Goal: Information Seeking & Learning: Learn about a topic

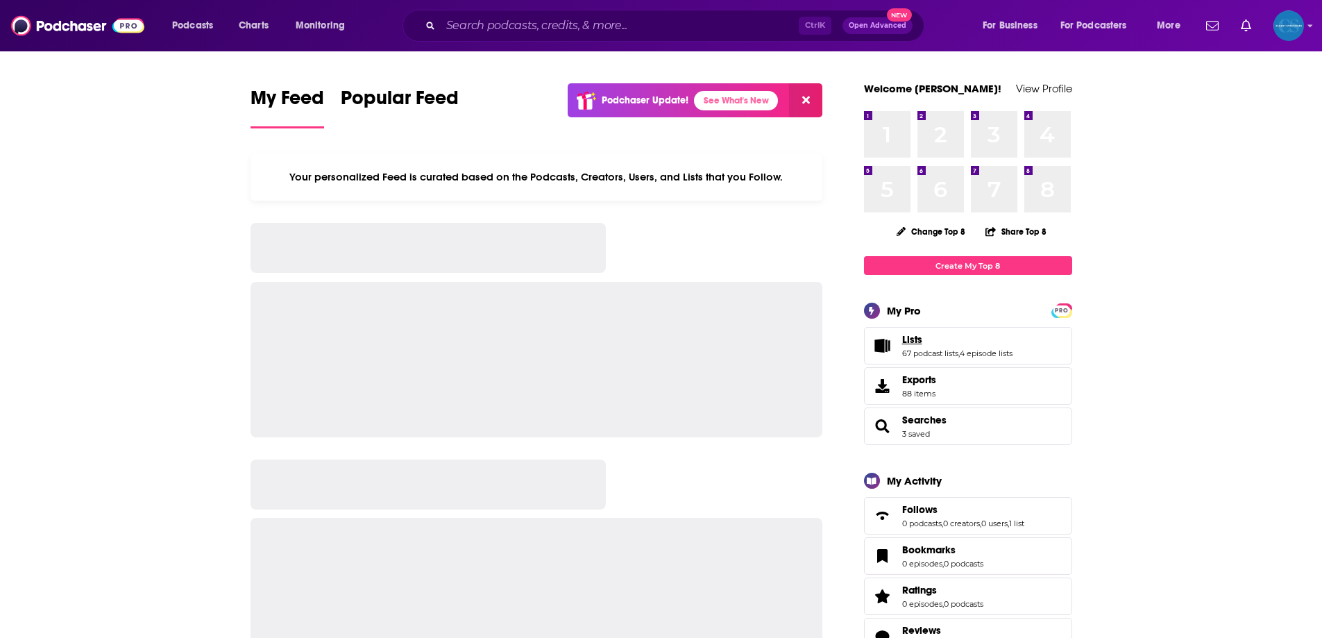
click at [946, 334] on link "Lists" at bounding box center [957, 339] width 110 height 12
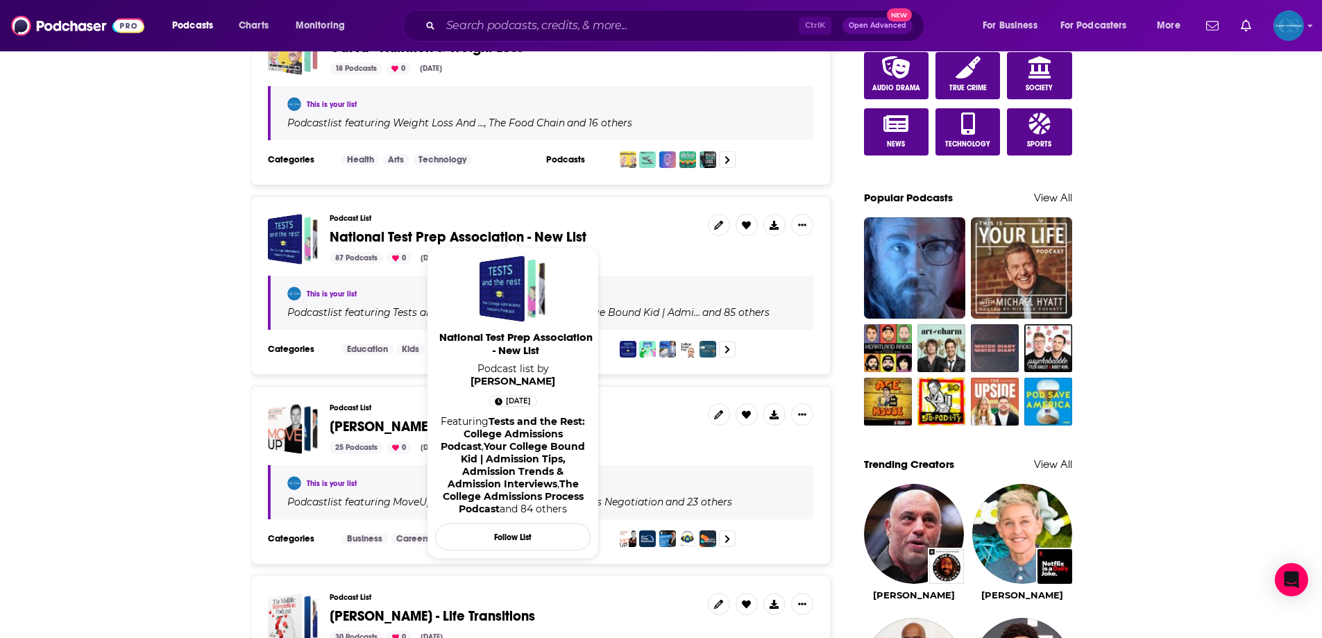
scroll to position [972, 0]
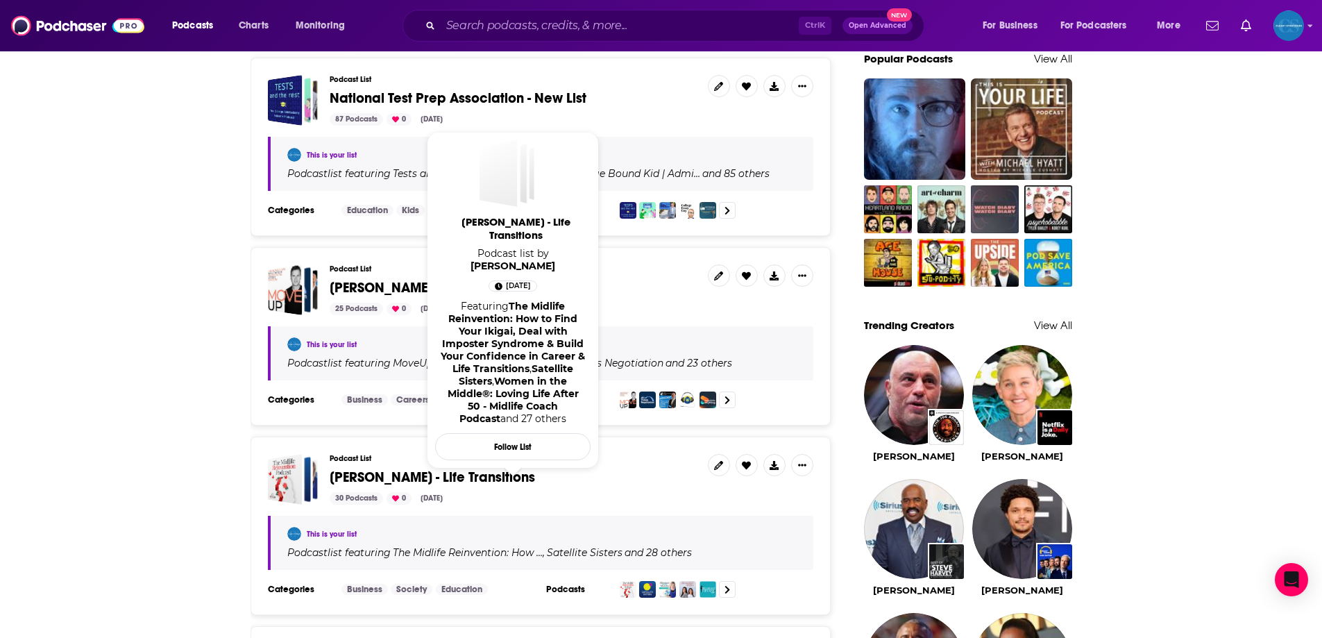
click at [480, 468] on span "[PERSON_NAME] - Life Transitions" at bounding box center [432, 476] width 205 height 17
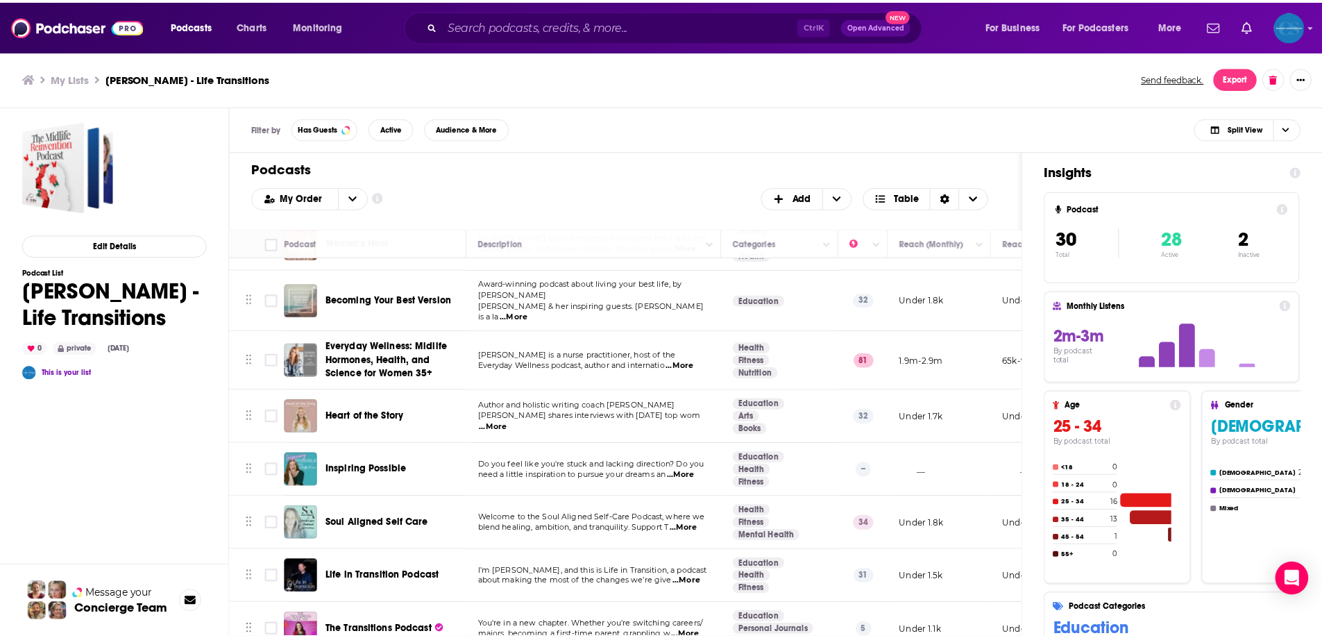
scroll to position [486, 0]
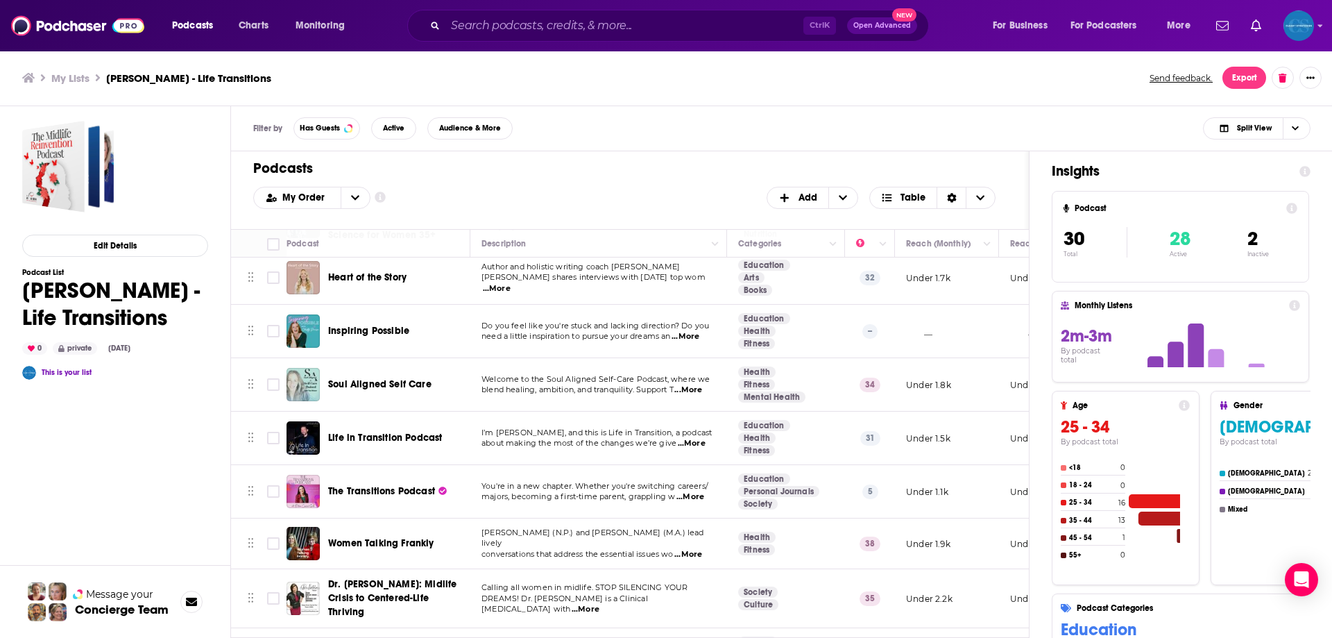
click at [387, 325] on span "Inspiring Possible" at bounding box center [368, 331] width 81 height 12
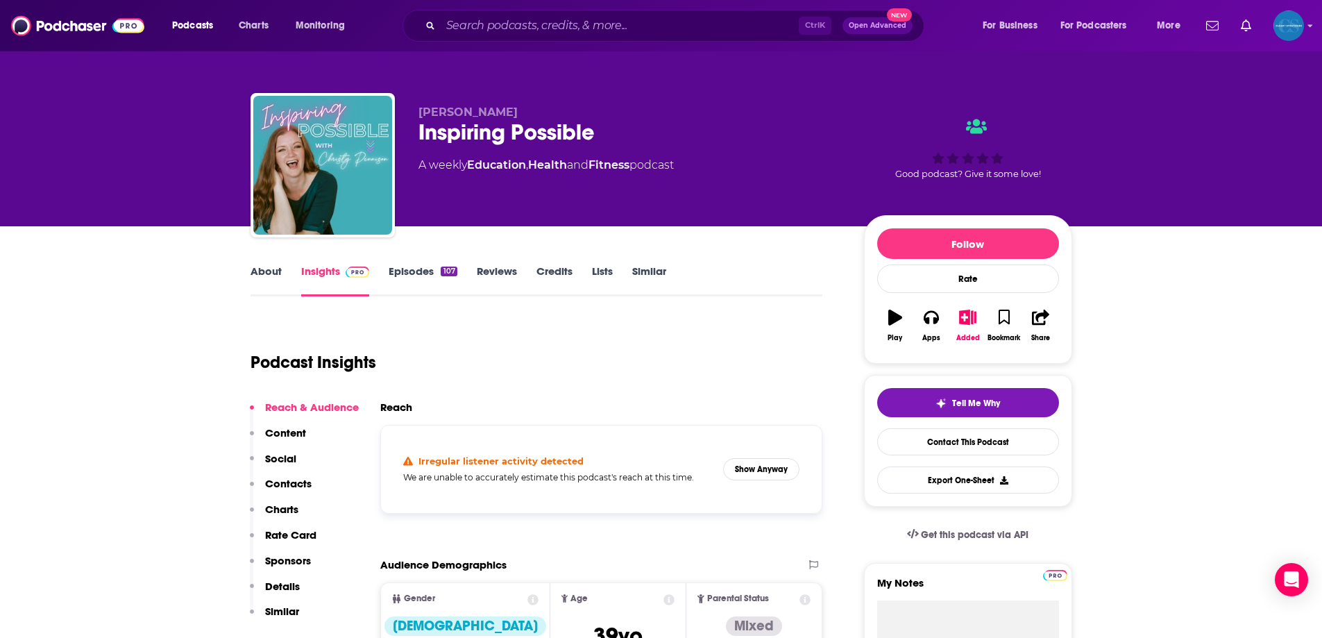
scroll to position [139, 0]
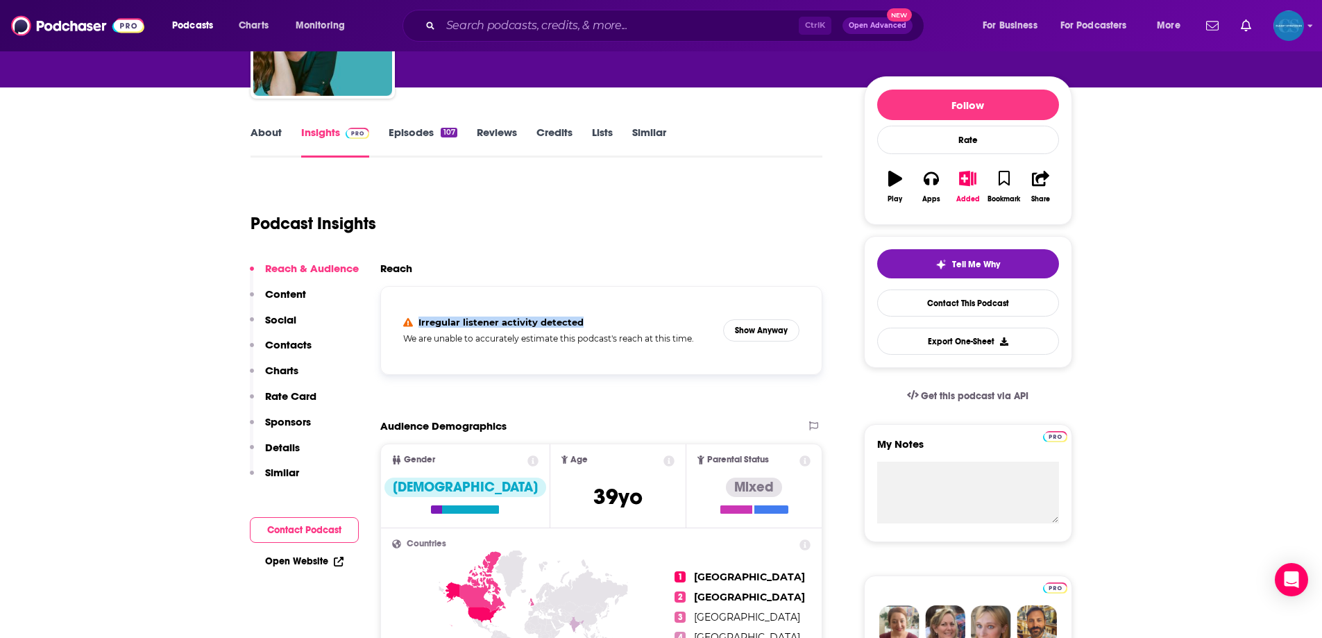
drag, startPoint x: 418, startPoint y: 321, endPoint x: 681, endPoint y: 324, distance: 263.0
click at [681, 324] on section "Irregular listener activity detected" at bounding box center [558, 321] width 310 height 11
drag, startPoint x: 570, startPoint y: 325, endPoint x: 463, endPoint y: 327, distance: 107.6
click at [463, 327] on h4 "Irregular listener activity detected" at bounding box center [500, 321] width 165 height 11
click at [420, 321] on h4 "Irregular listener activity detected" at bounding box center [500, 321] width 165 height 11
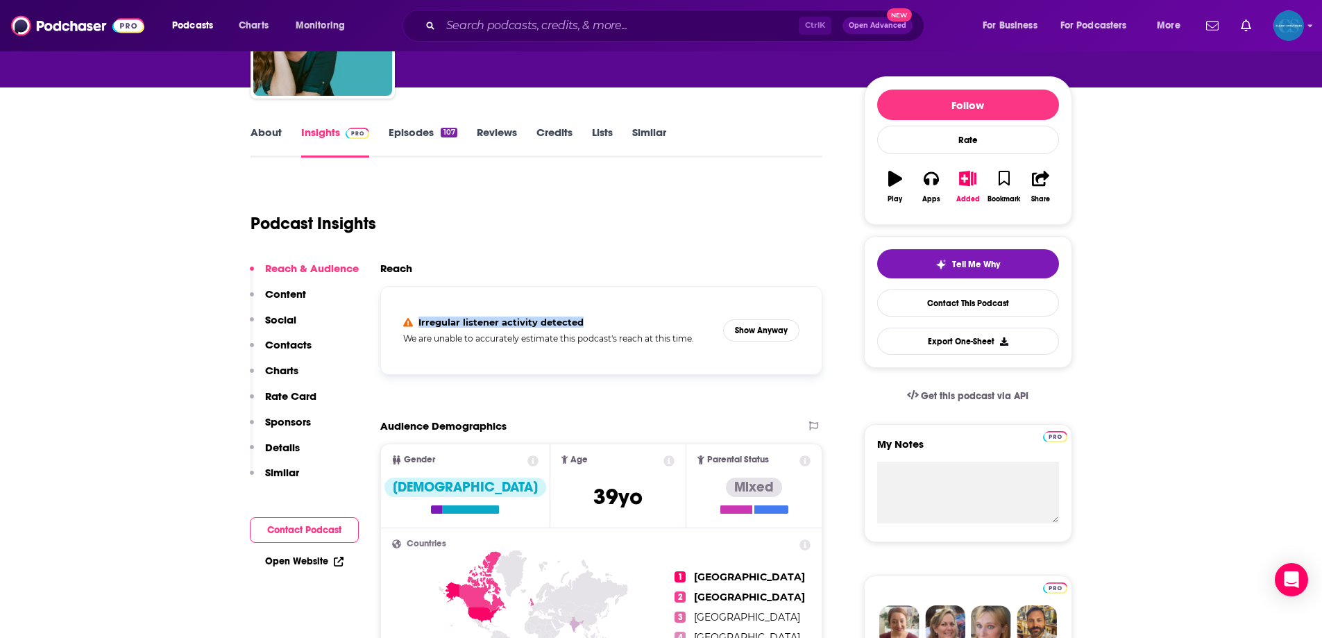
drag, startPoint x: 418, startPoint y: 321, endPoint x: 590, endPoint y: 323, distance: 172.1
click at [590, 323] on section "Irregular listener activity detected" at bounding box center [558, 321] width 310 height 11
copy h4 "Irregular listener activity detected"
click at [774, 332] on button "Show Anyway" at bounding box center [761, 330] width 76 height 22
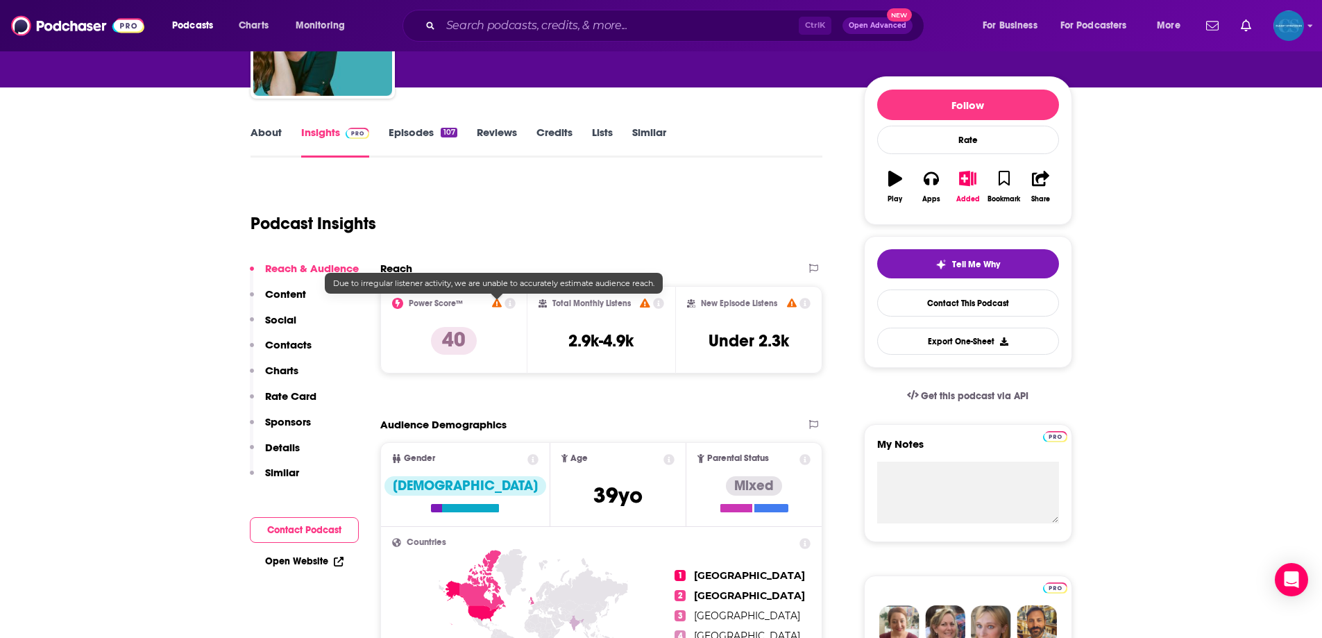
click at [498, 301] on icon at bounding box center [497, 302] width 10 height 9
click at [496, 303] on icon at bounding box center [497, 302] width 10 height 9
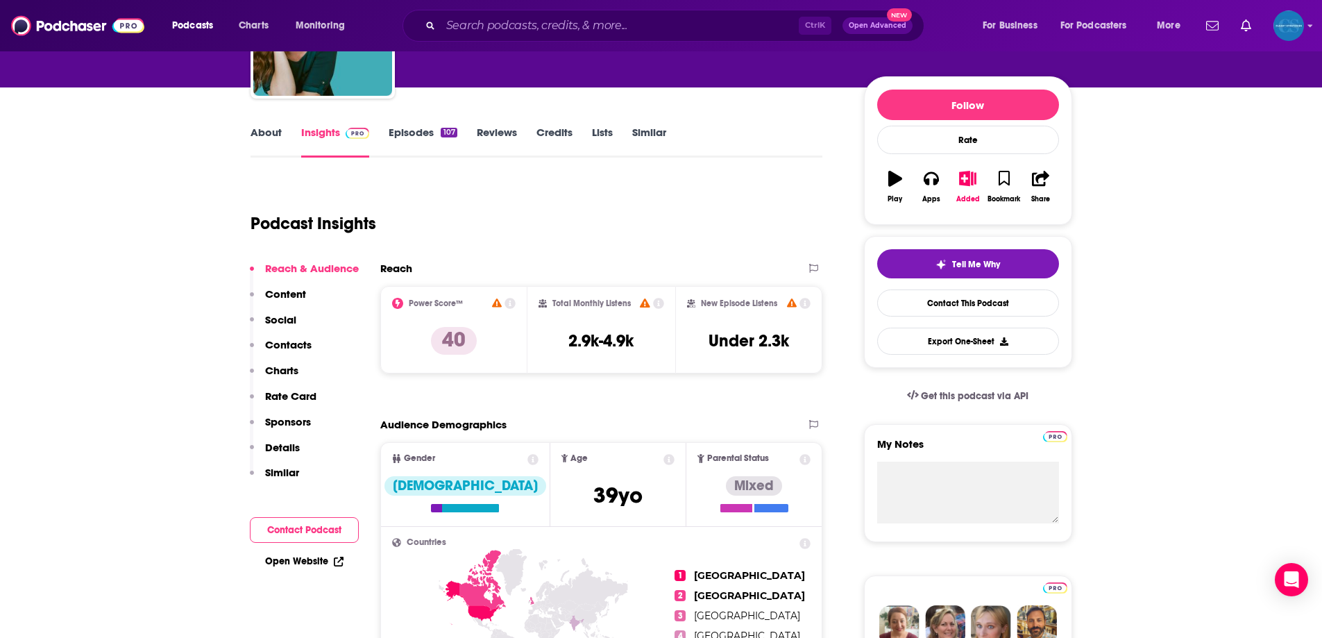
click at [507, 301] on icon at bounding box center [510, 303] width 11 height 11
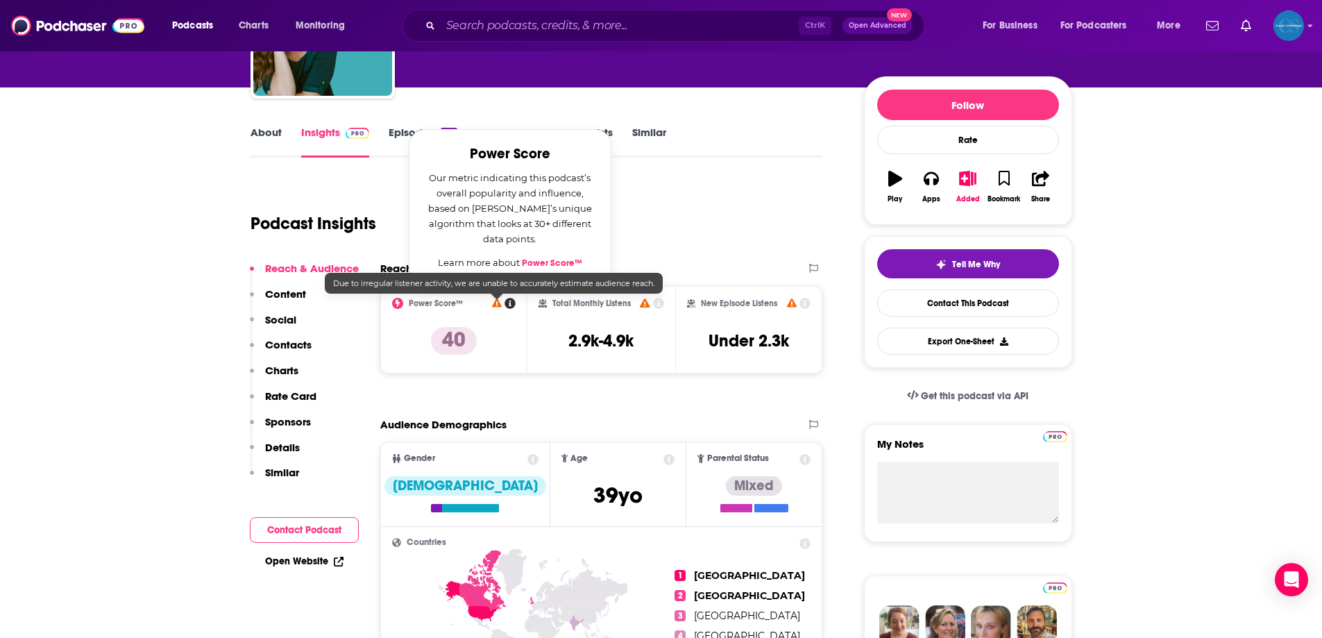
click at [500, 301] on icon at bounding box center [497, 302] width 10 height 9
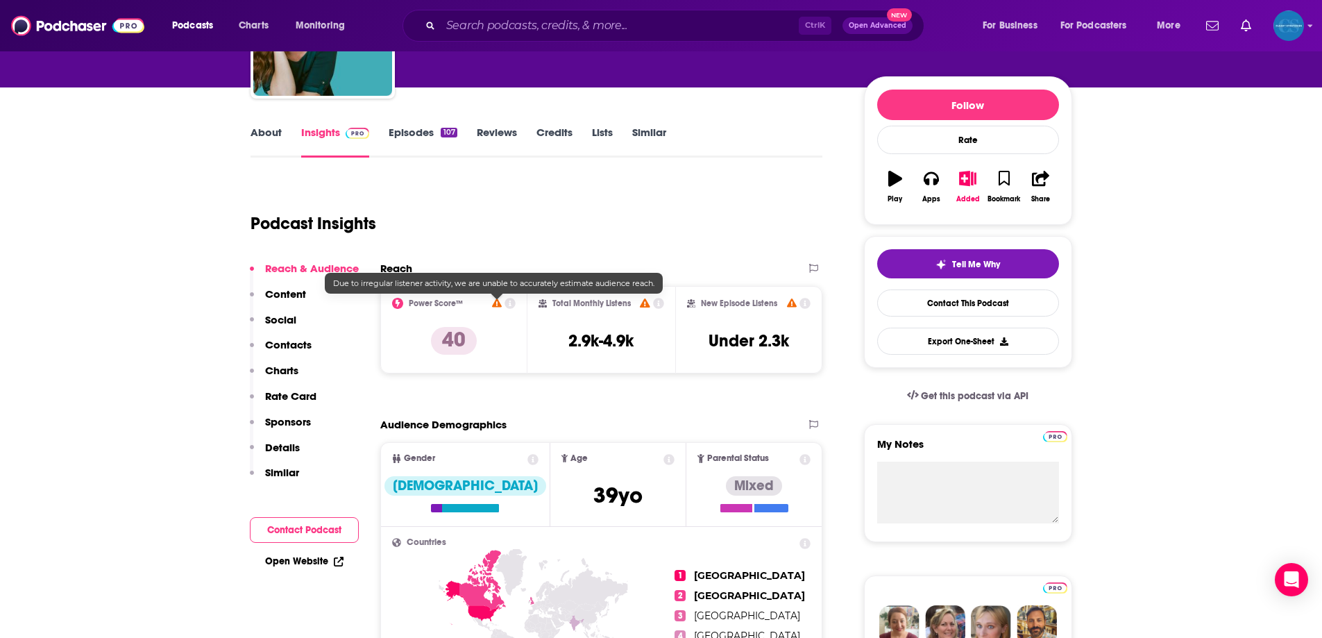
click at [498, 301] on icon at bounding box center [497, 302] width 10 height 9
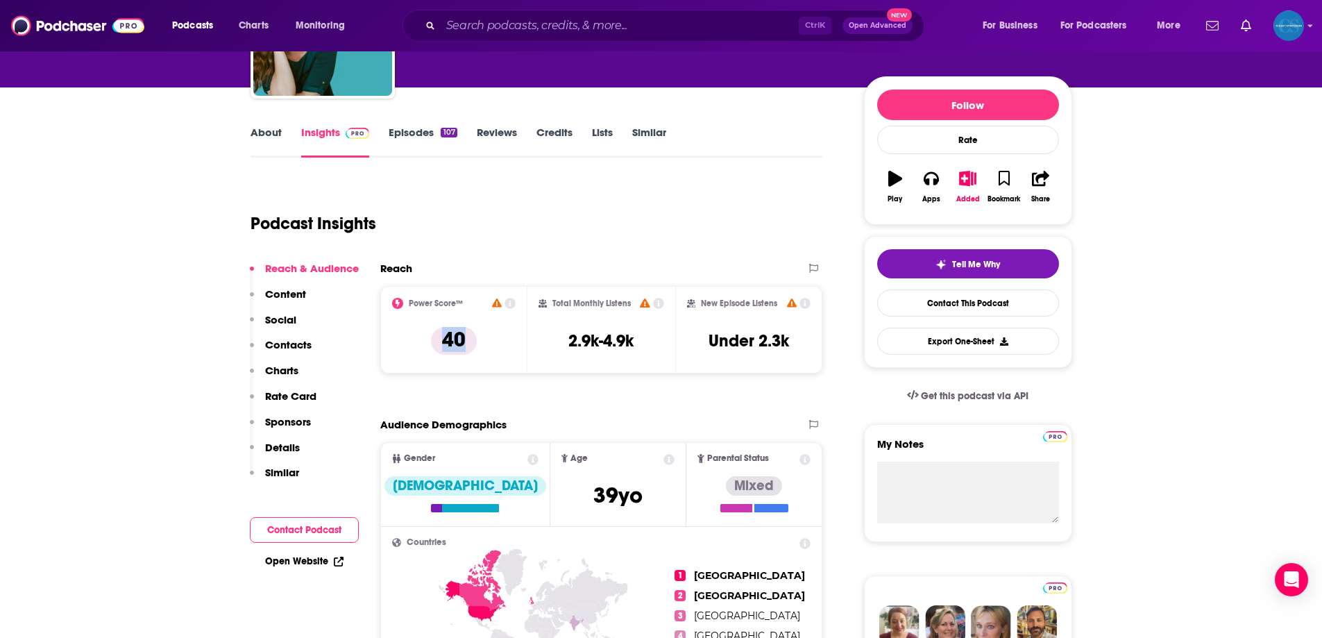
click at [294, 296] on p "Content" at bounding box center [285, 293] width 41 height 13
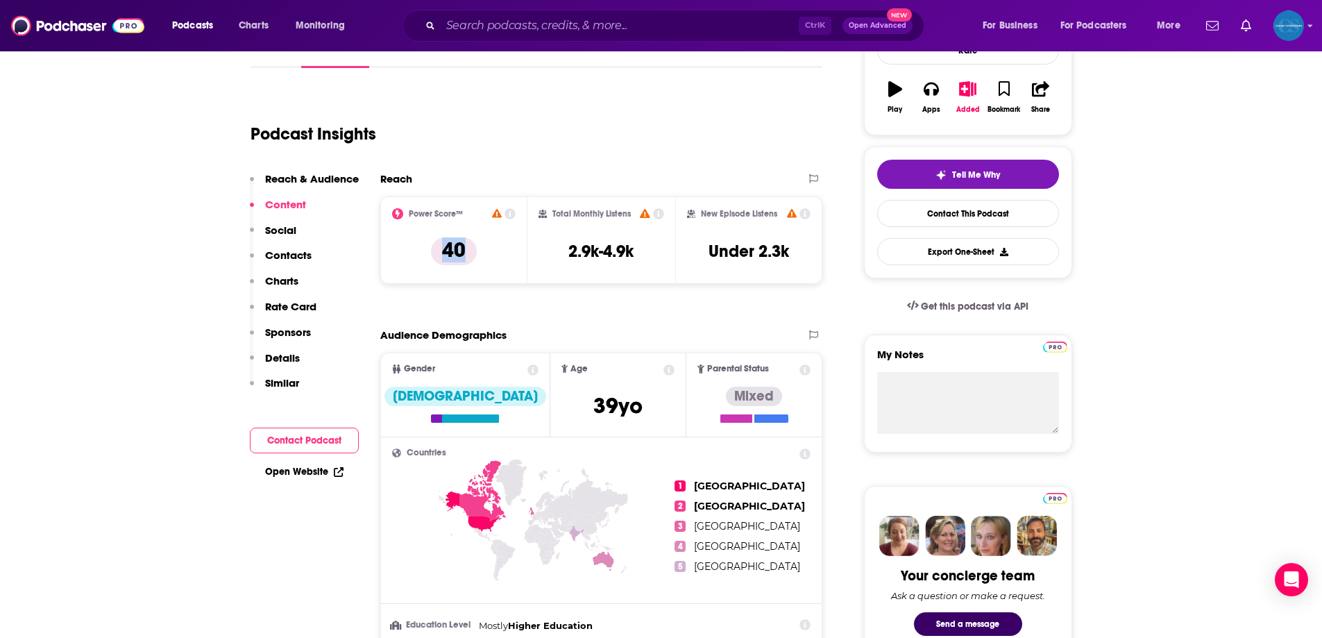
click at [308, 187] on button "Reach & Audience" at bounding box center [304, 185] width 109 height 26
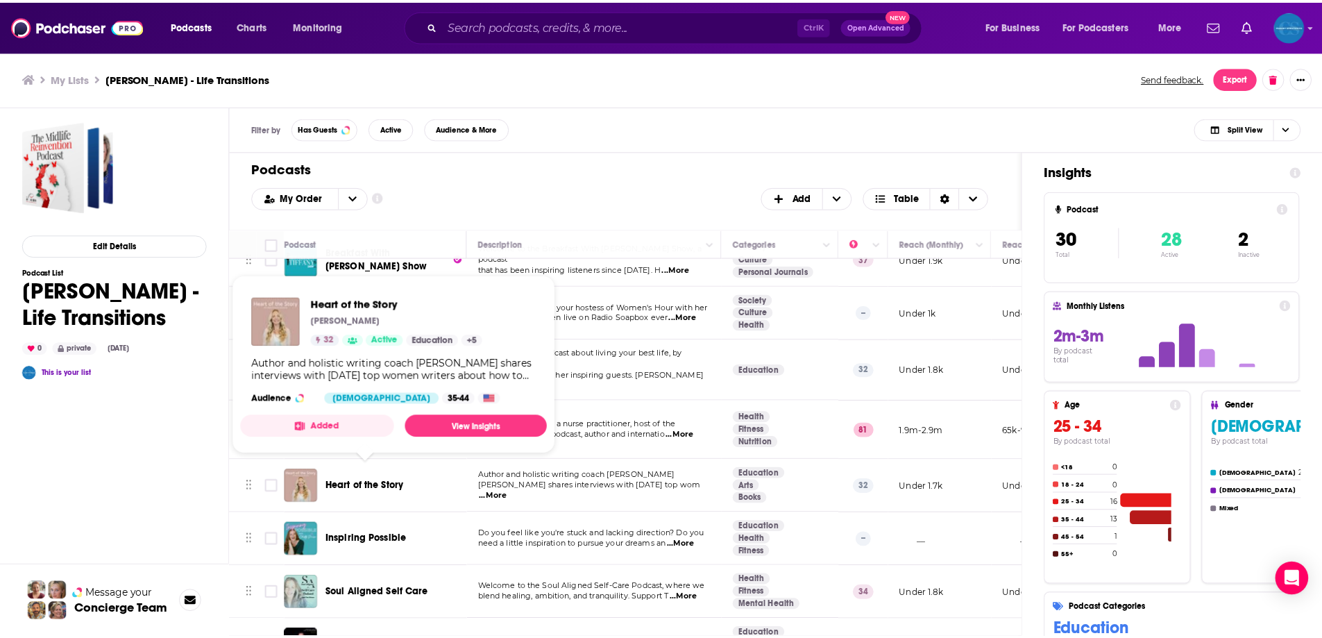
scroll to position [416, 0]
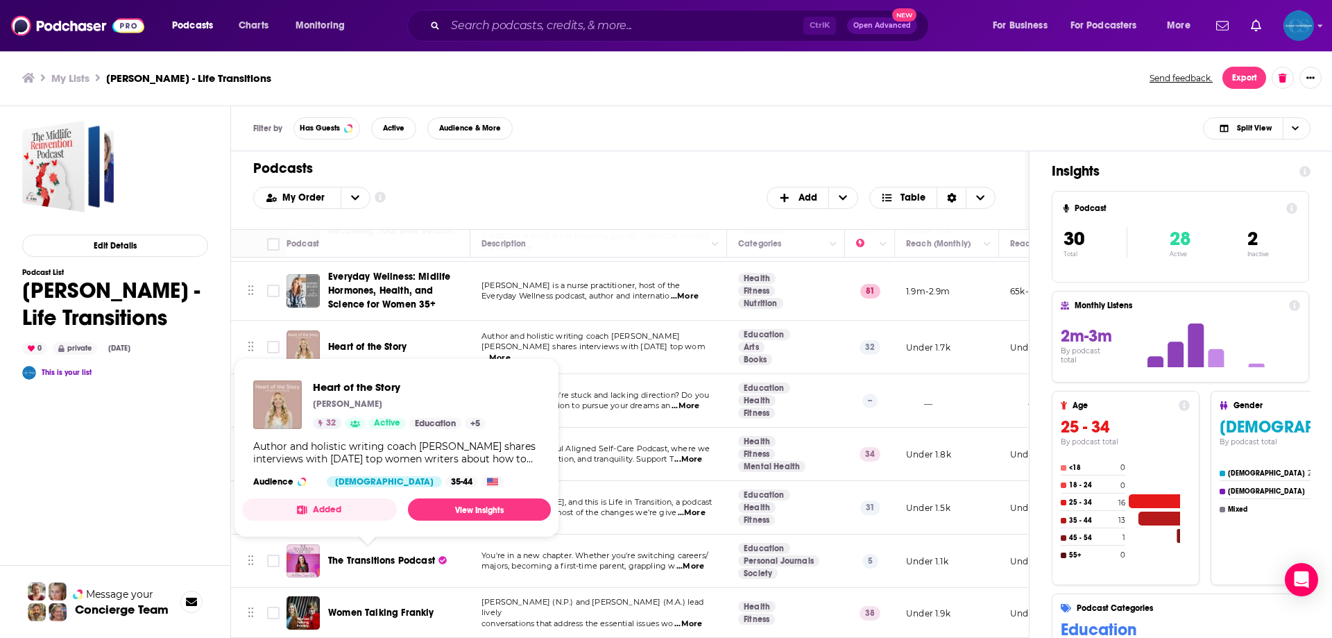
click at [158, 434] on div "Edit Details Podcast List [PERSON_NAME] - Life Transitions 0 private [DATE] Thi…" at bounding box center [115, 434] width 186 height 627
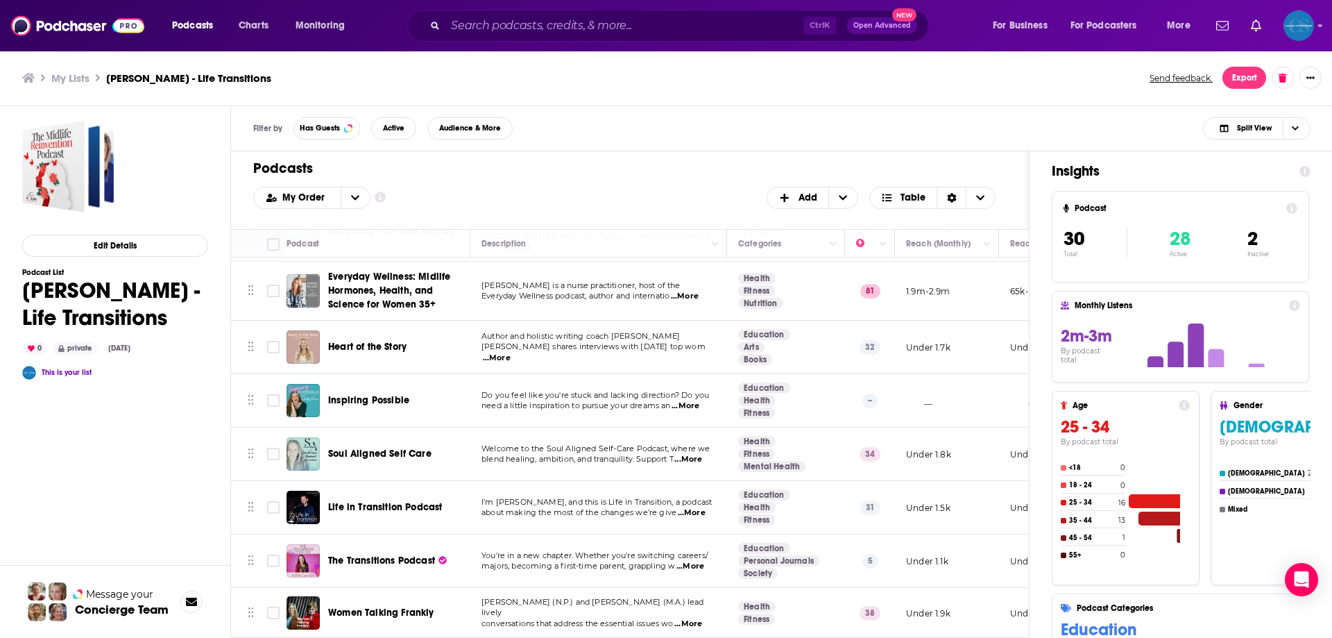
click at [374, 394] on span "Inspiring Possible" at bounding box center [368, 400] width 81 height 12
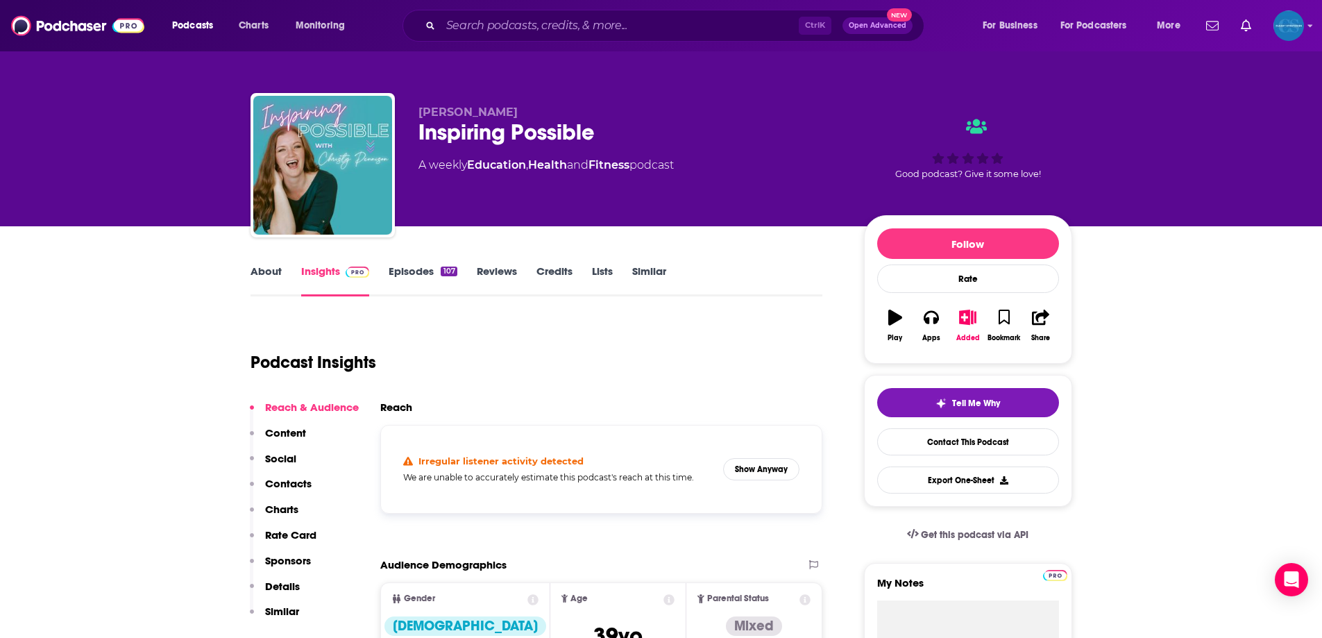
scroll to position [69, 0]
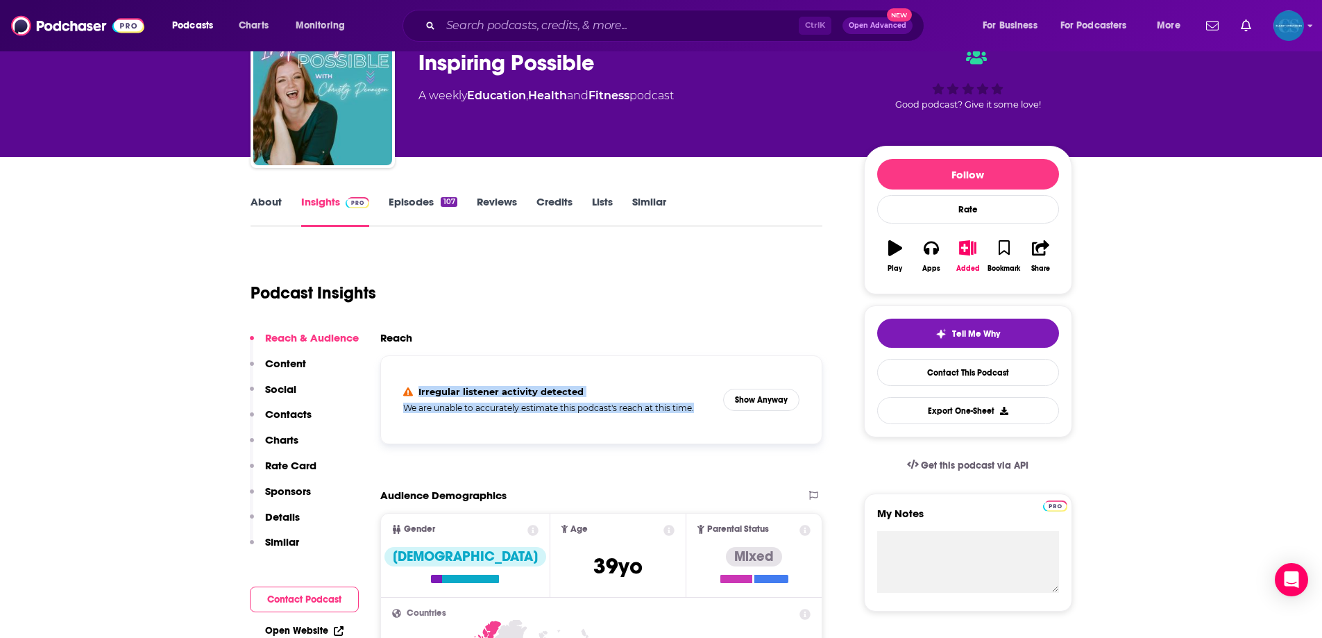
drag, startPoint x: 375, startPoint y: 387, endPoint x: 702, endPoint y: 411, distance: 327.0
copy div "Irregular listener activity detected We are unable to accurately estimate this …"
click at [748, 403] on button "Show Anyway" at bounding box center [761, 400] width 76 height 22
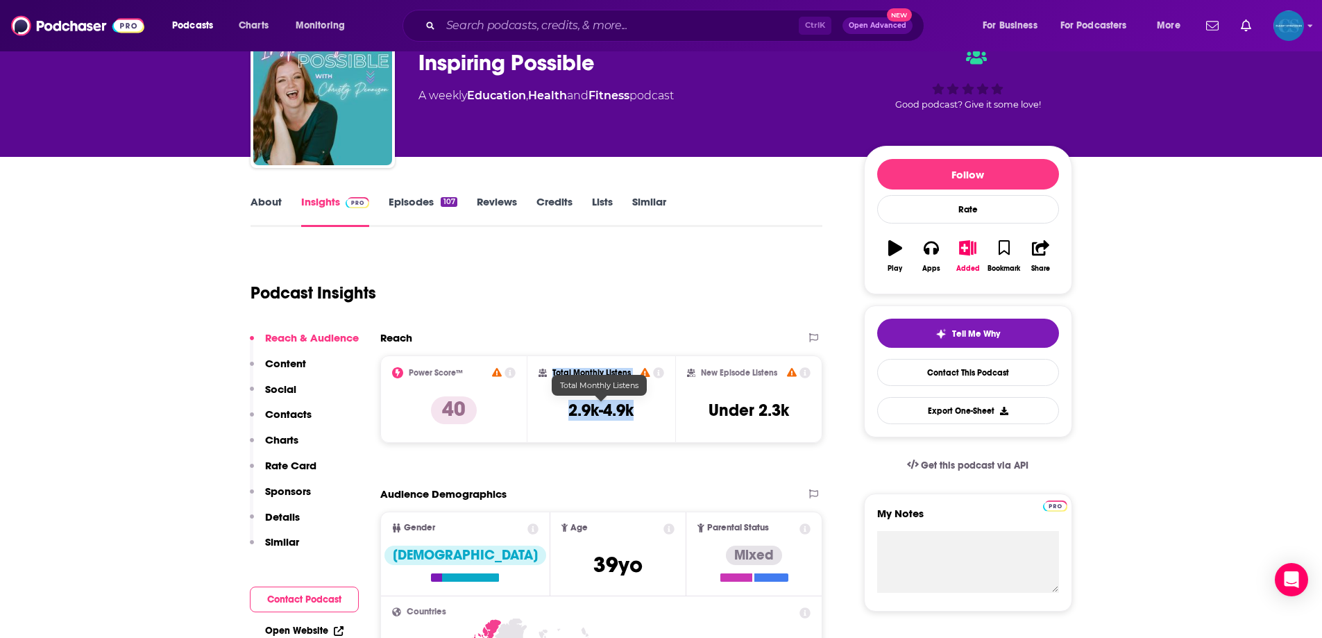
drag, startPoint x: 550, startPoint y: 371, endPoint x: 634, endPoint y: 414, distance: 94.0
click at [634, 414] on div "Total Monthly Listens 2.9k-4.9k" at bounding box center [602, 399] width 126 height 64
copy div "Total Monthly Listens 2.9k-4.9k"
drag, startPoint x: 697, startPoint y: 374, endPoint x: 795, endPoint y: 411, distance: 104.5
click at [795, 411] on div "New Episode Listens Under 2.3k" at bounding box center [749, 399] width 124 height 64
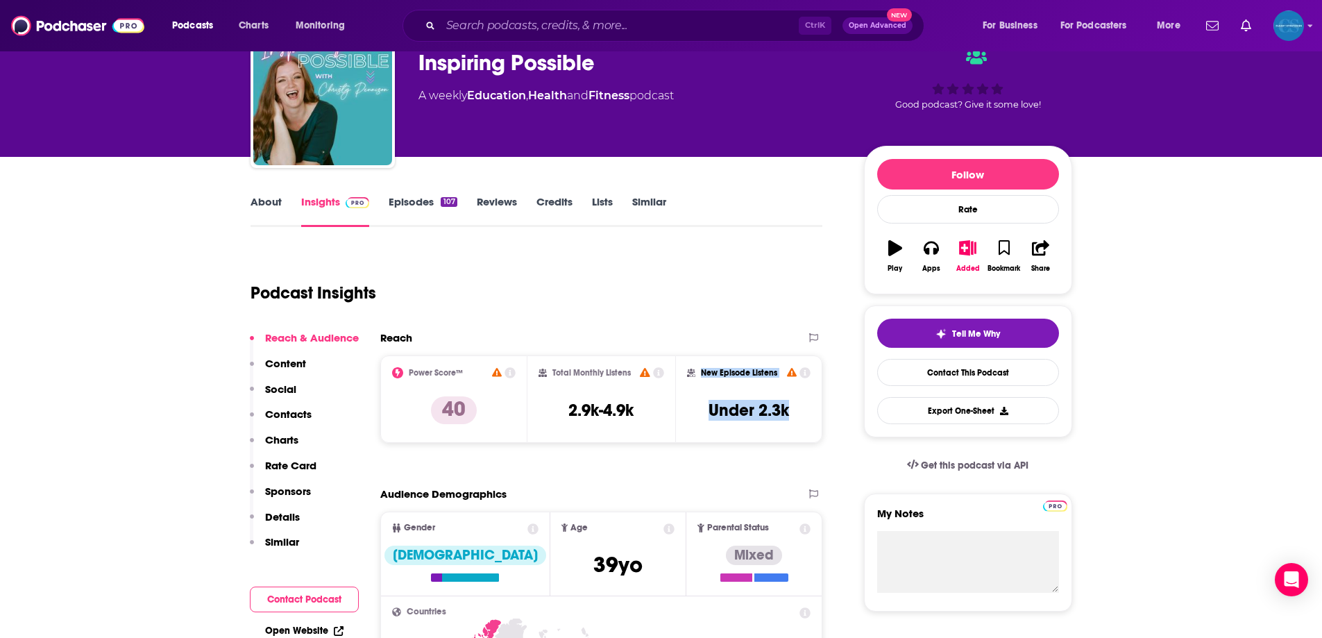
copy div "New Episode Listens Under 2.3k"
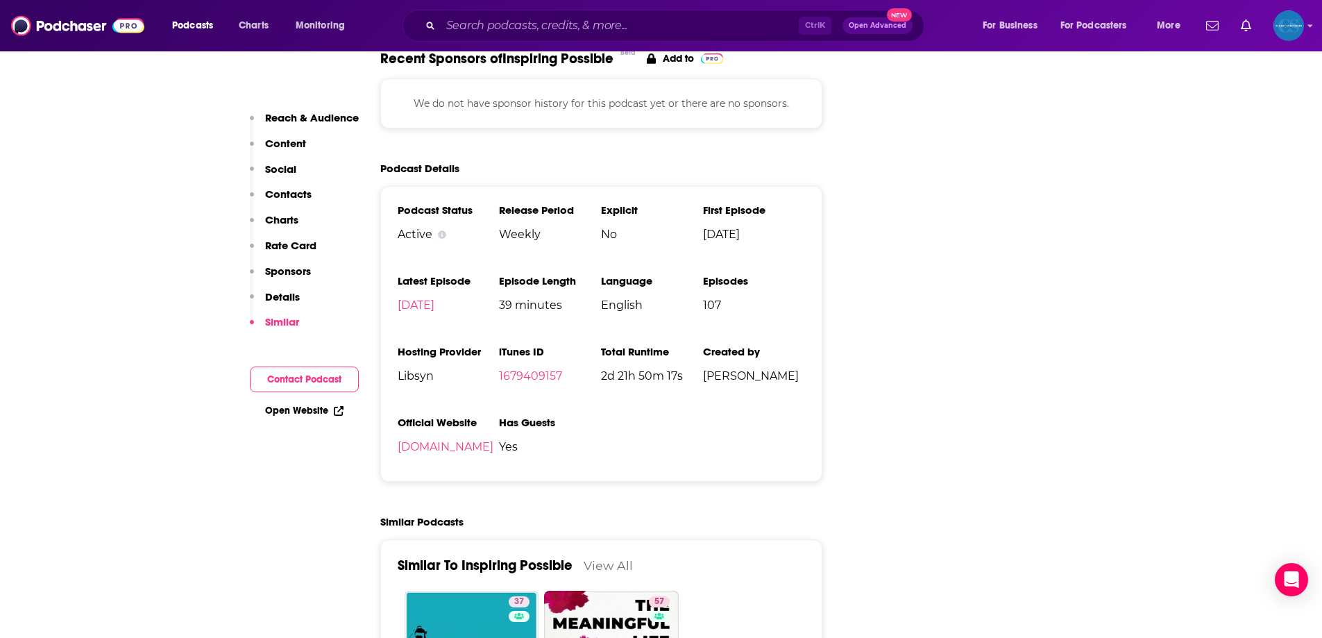
scroll to position [1527, 0]
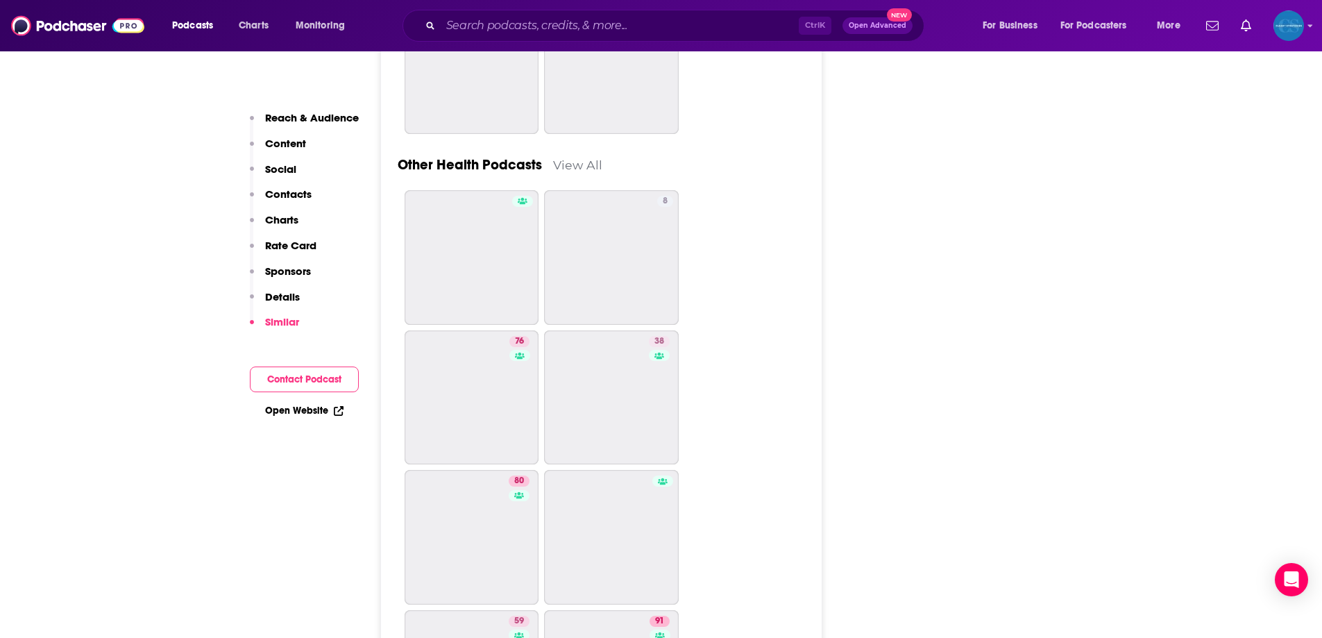
drag, startPoint x: 228, startPoint y: 186, endPoint x: 230, endPoint y: 440, distance: 254.0
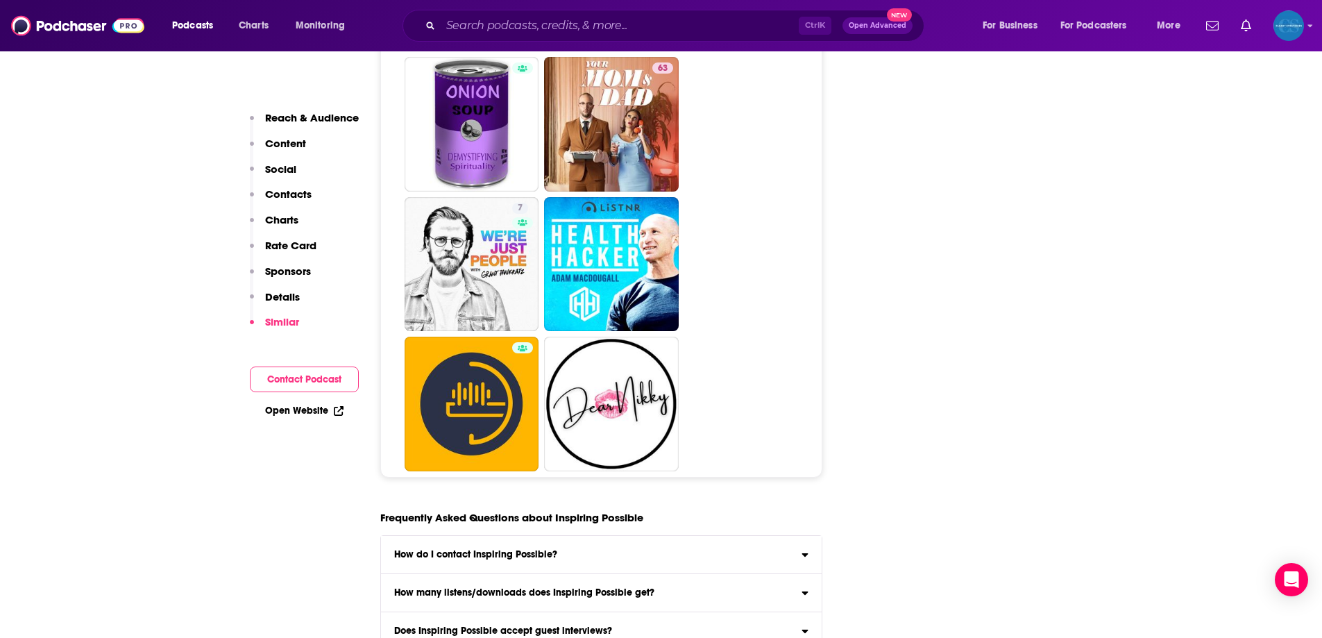
click at [271, 297] on p "Details" at bounding box center [282, 296] width 35 height 13
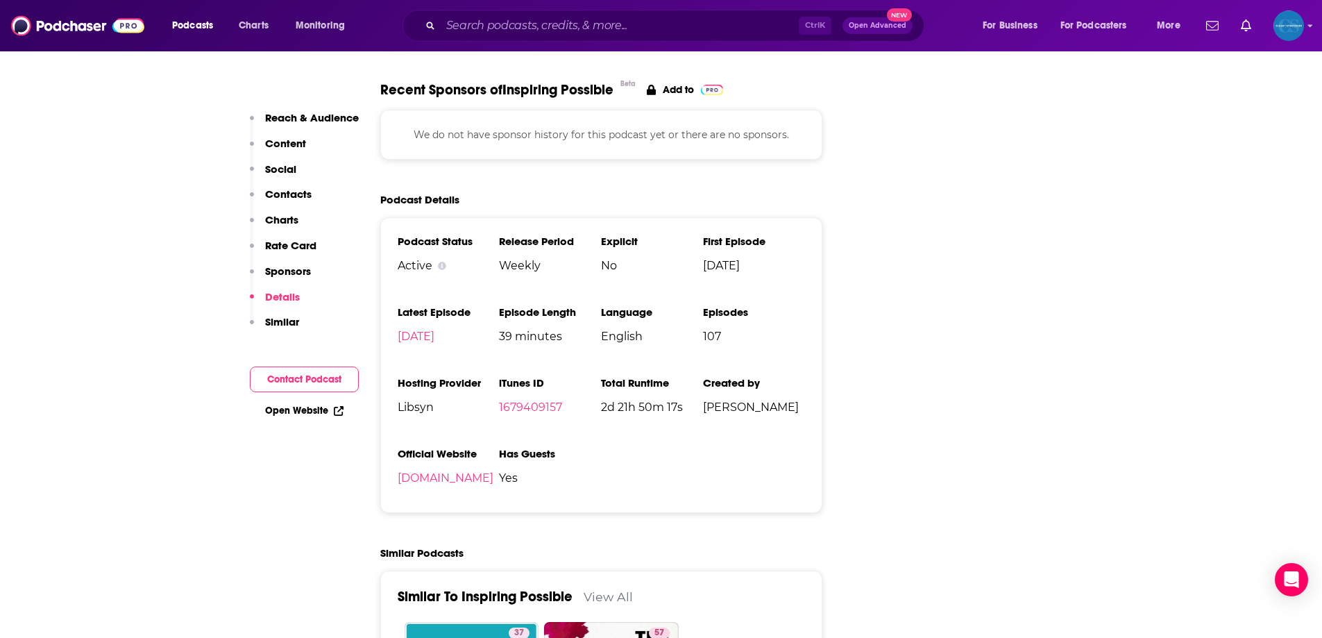
click at [286, 275] on p "Sponsors" at bounding box center [288, 270] width 46 height 13
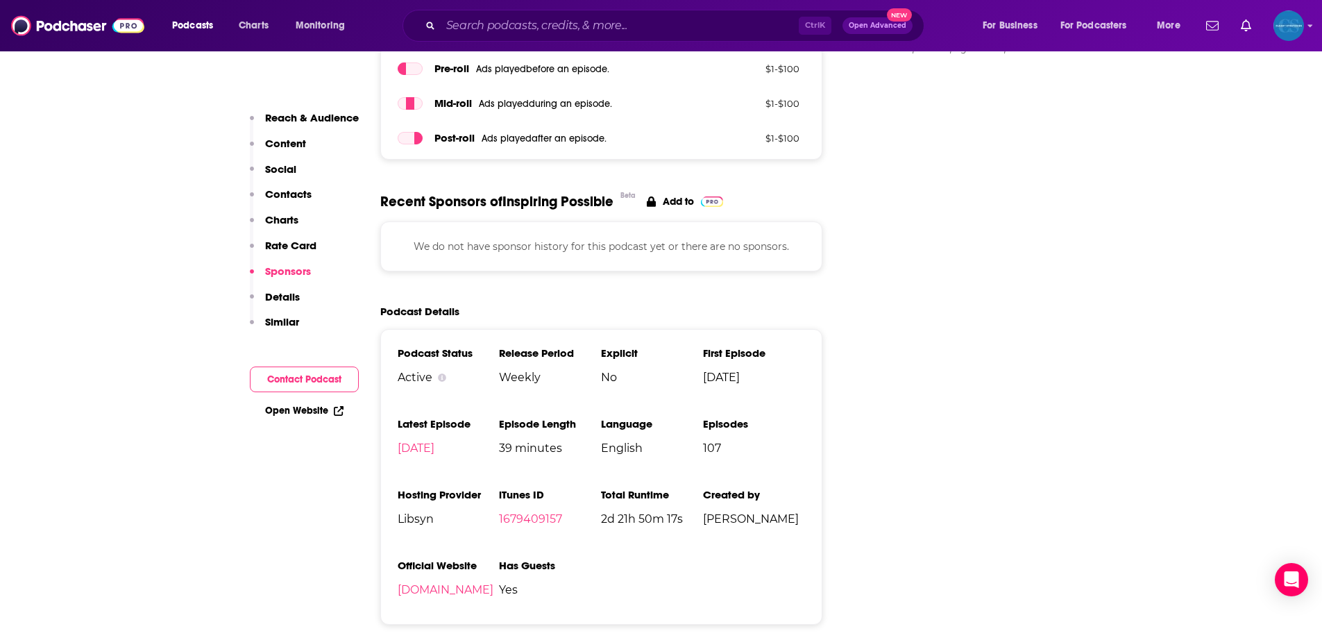
click at [298, 246] on p "Rate Card" at bounding box center [290, 245] width 51 height 13
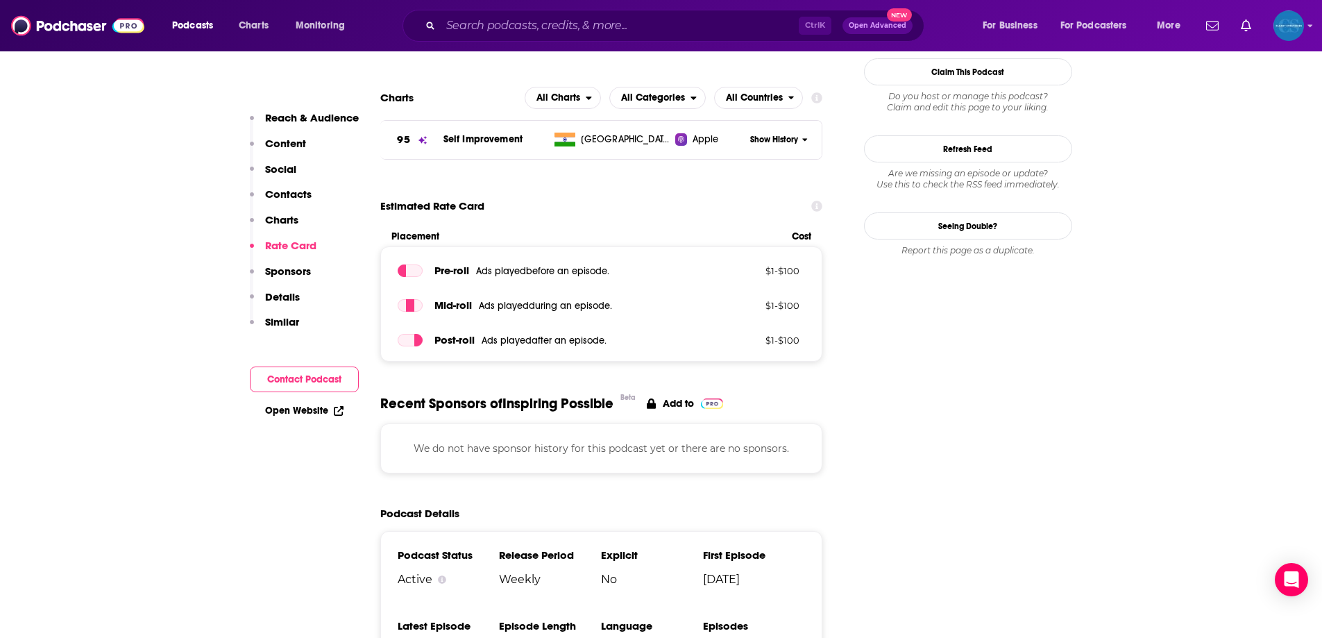
click at [298, 222] on p "Charts" at bounding box center [281, 219] width 33 height 13
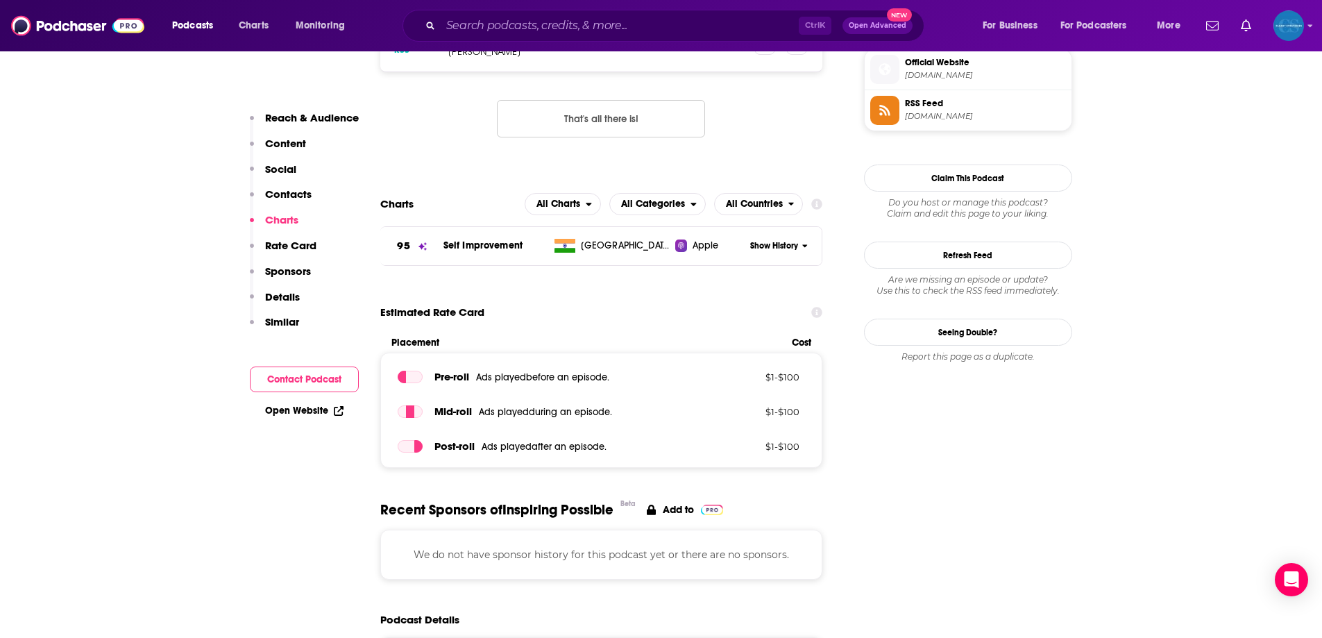
click at [301, 194] on p "Contacts" at bounding box center [288, 193] width 46 height 13
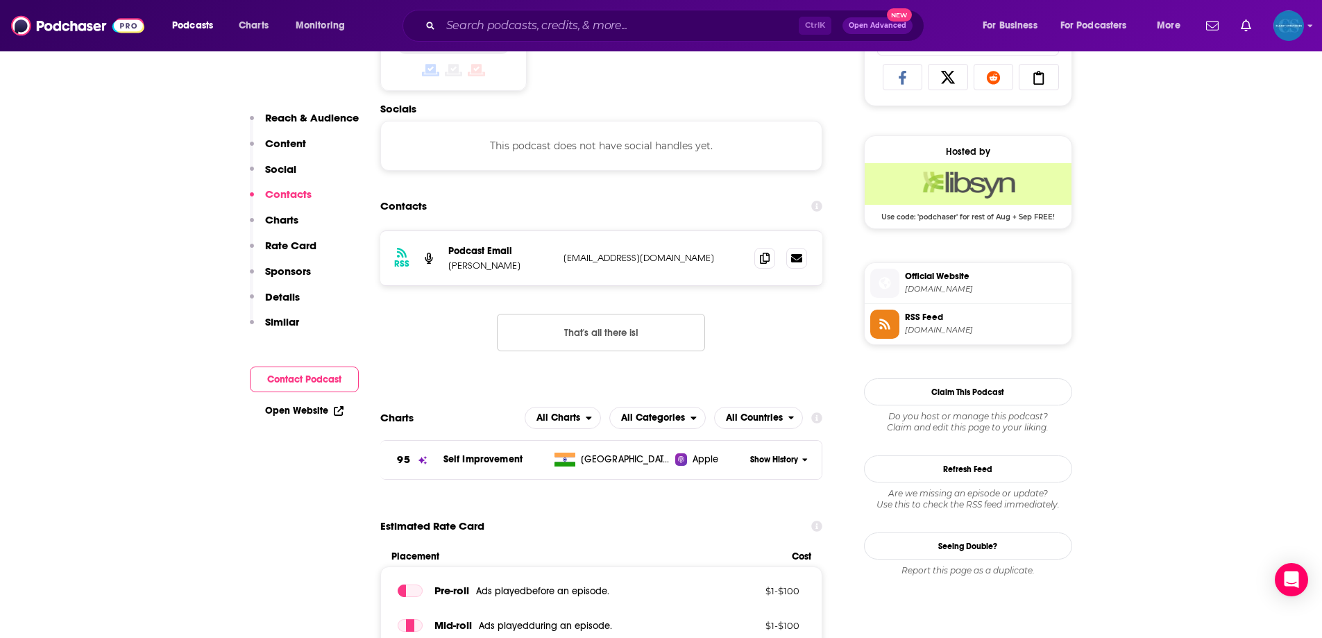
click at [295, 173] on p "Social" at bounding box center [280, 168] width 31 height 13
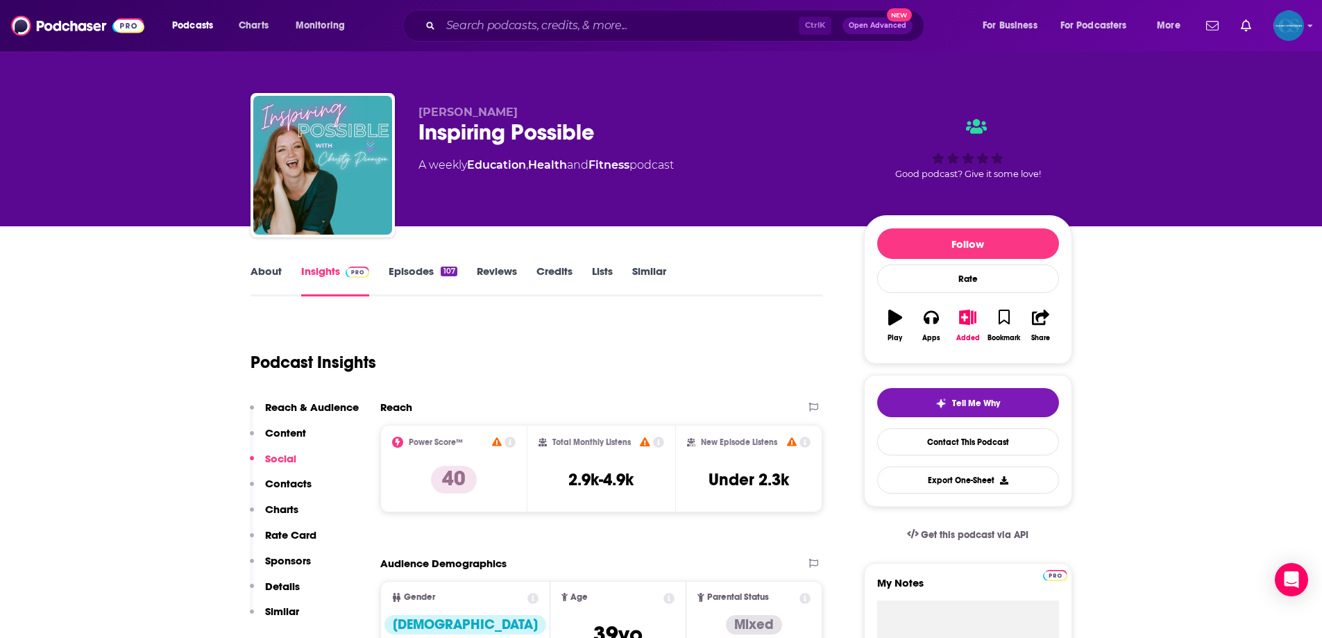
click at [298, 427] on p "Content" at bounding box center [285, 432] width 41 height 13
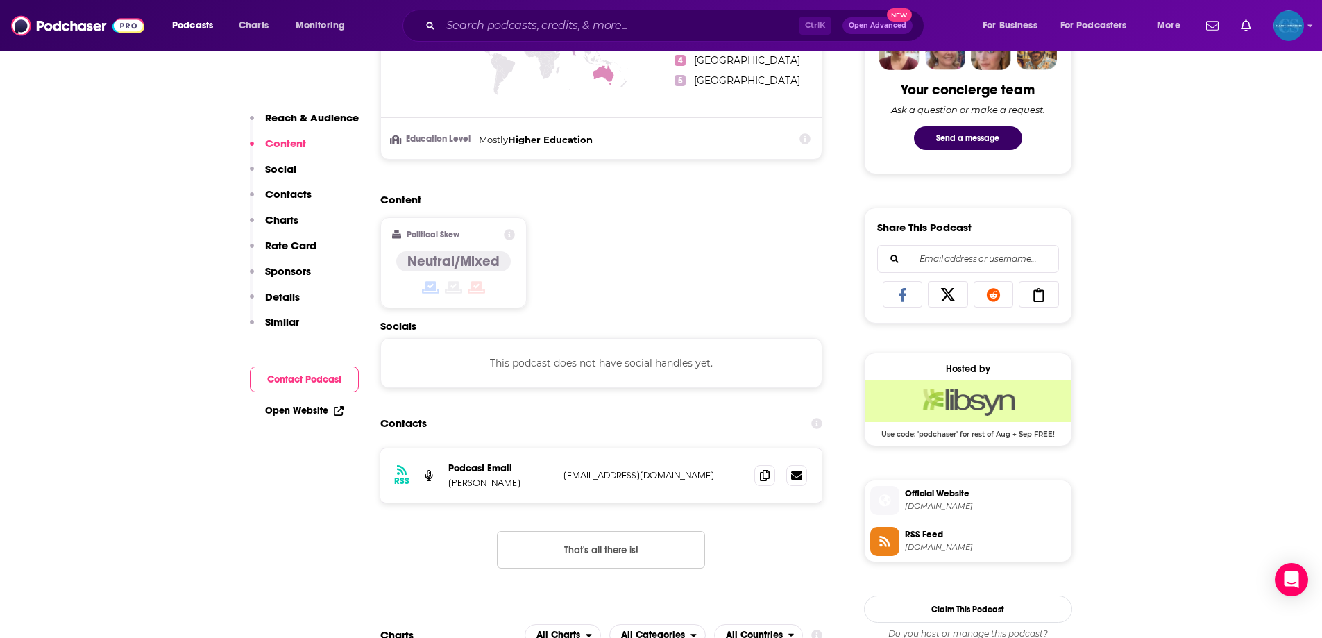
click at [512, 230] on icon at bounding box center [509, 234] width 11 height 11
click at [488, 258] on h4 "Neutral/Mixed" at bounding box center [453, 261] width 92 height 17
click at [313, 119] on p "Reach & Audience" at bounding box center [312, 117] width 94 height 13
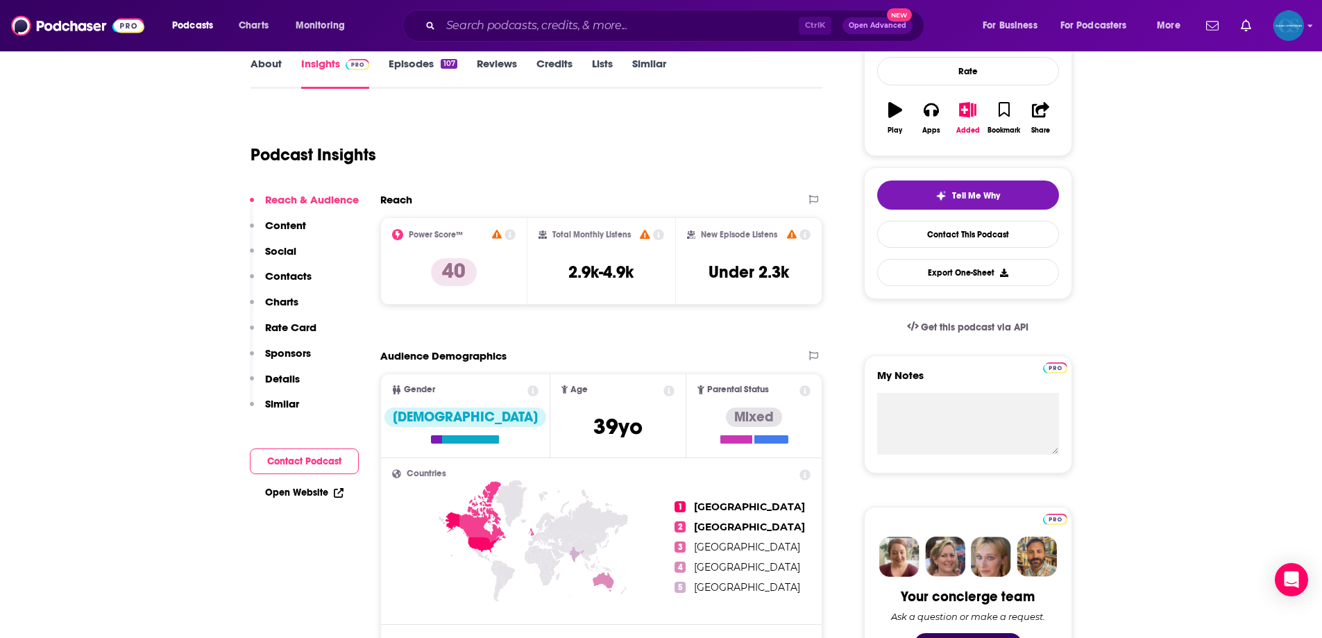
click at [508, 235] on icon at bounding box center [510, 234] width 11 height 11
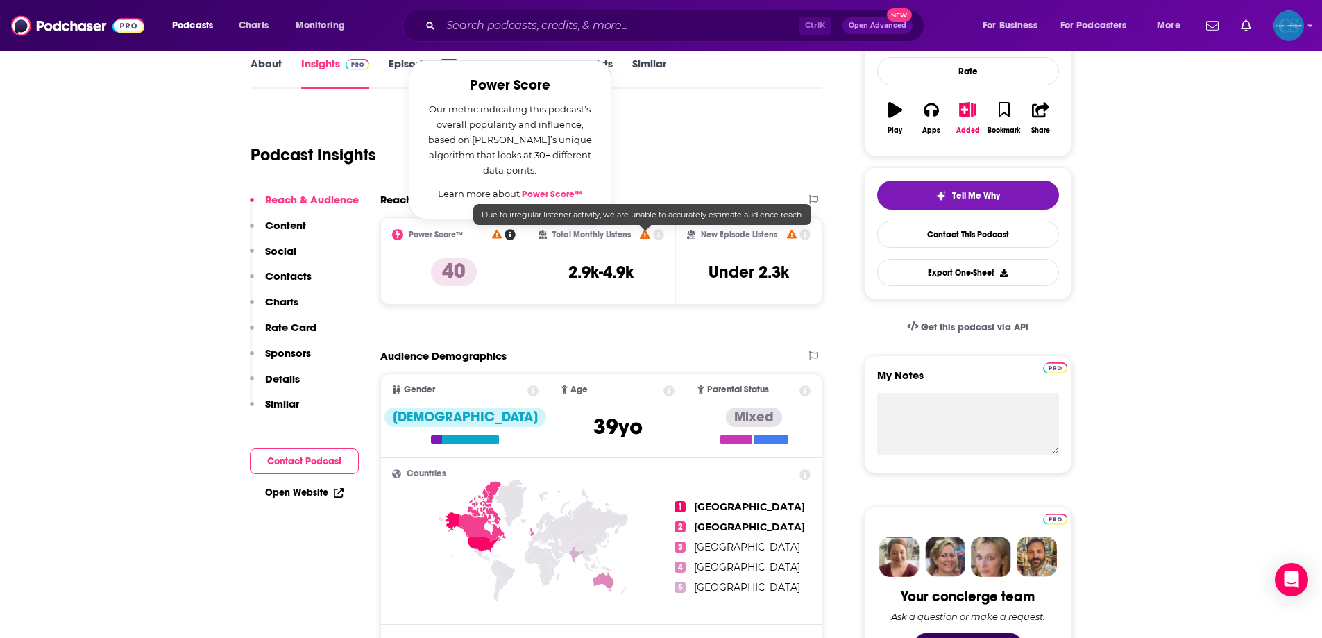
click at [653, 234] on icon at bounding box center [658, 234] width 11 height 11
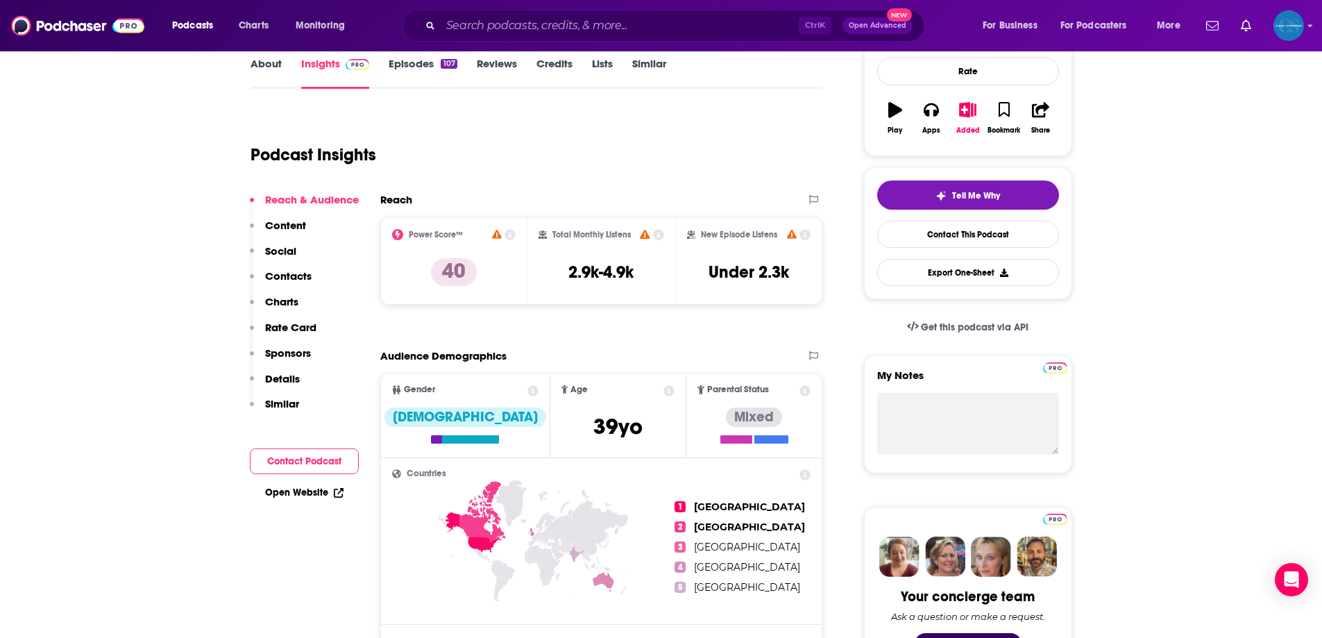
click at [807, 233] on icon at bounding box center [805, 234] width 11 height 11
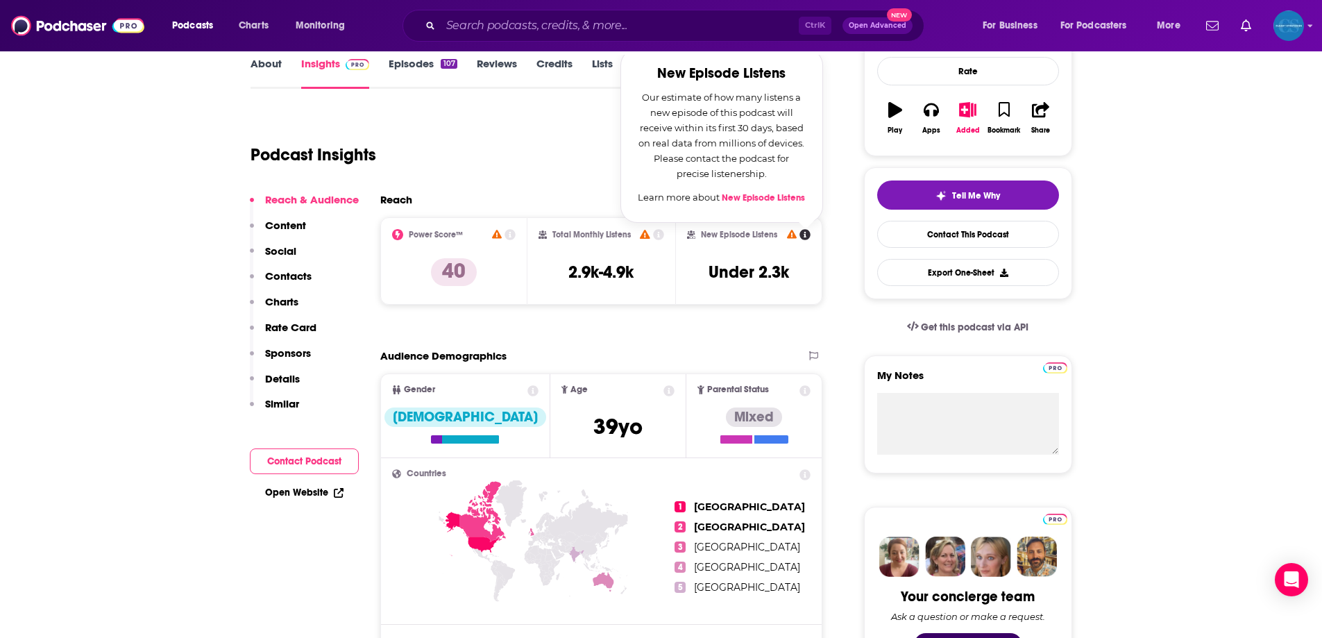
click at [485, 161] on div "Podcast Insights" at bounding box center [531, 146] width 561 height 71
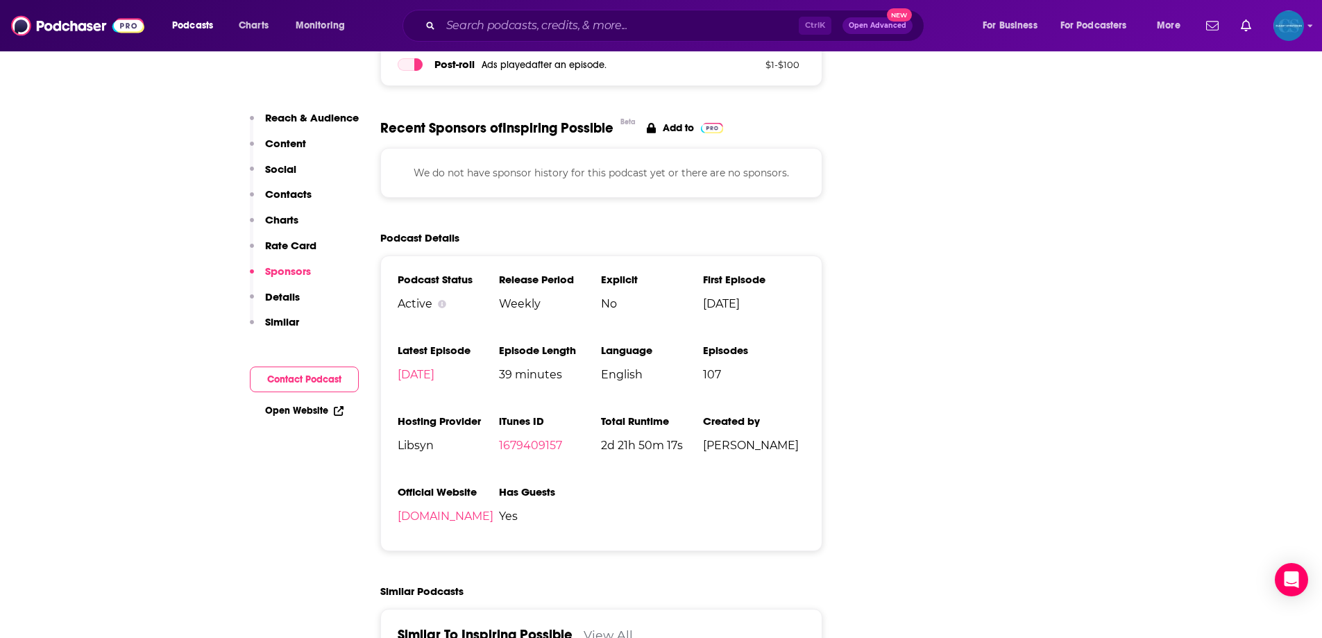
scroll to position [0, 0]
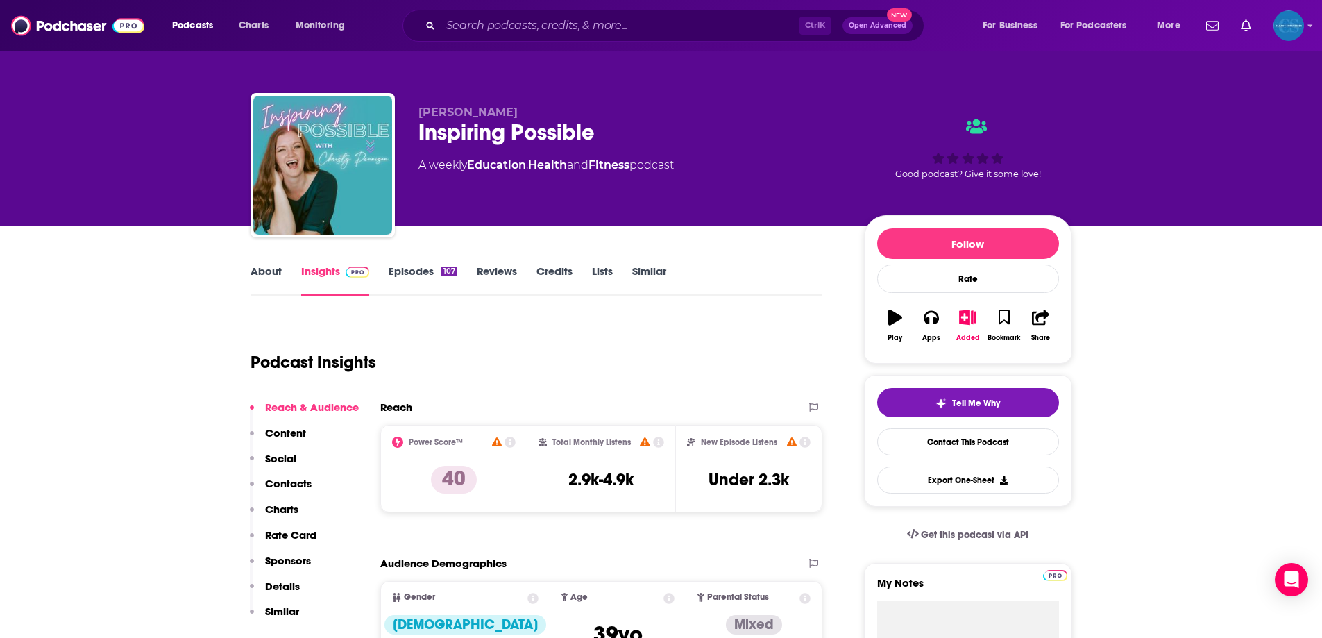
drag, startPoint x: 1000, startPoint y: 369, endPoint x: 859, endPoint y: 87, distance: 314.4
